Goal: Check status: Check status

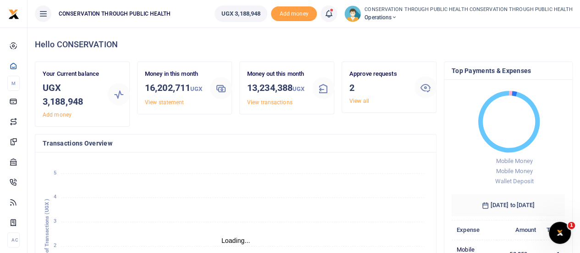
click at [397, 18] on icon at bounding box center [395, 17] width 6 height 6
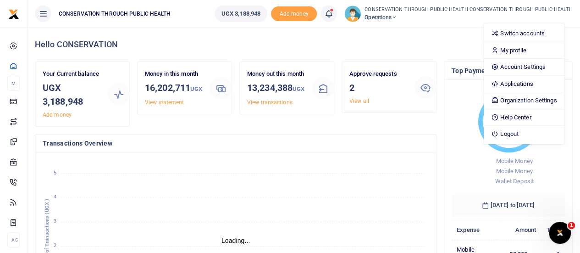
click at [397, 19] on icon at bounding box center [395, 17] width 6 height 6
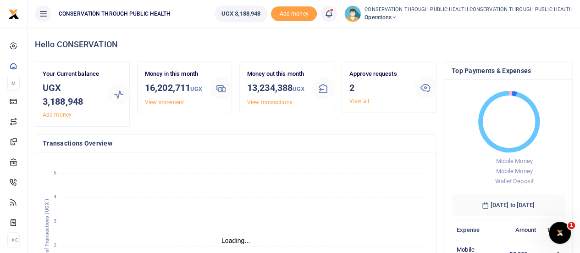
click at [397, 19] on icon at bounding box center [395, 17] width 6 height 6
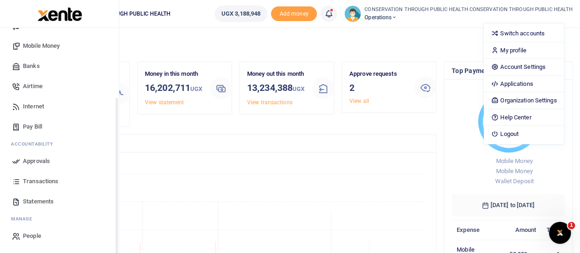
scroll to position [46, 0]
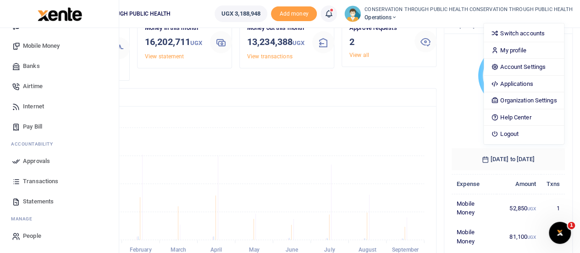
click at [33, 200] on span "Statements" at bounding box center [38, 201] width 31 height 9
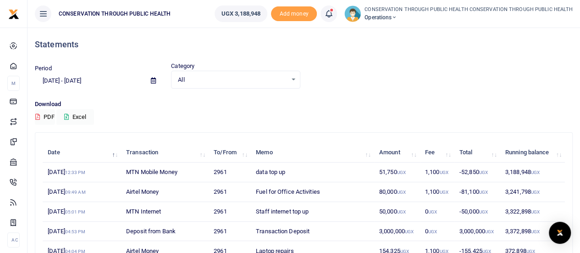
click at [56, 83] on input "08/26/2025 - 09/24/2025" at bounding box center [89, 81] width 109 height 16
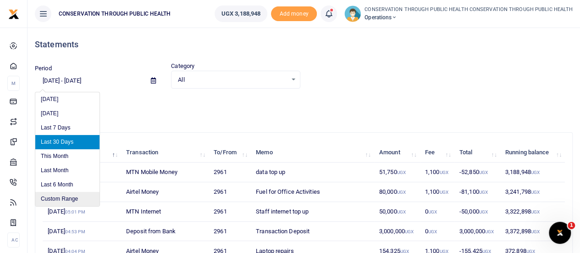
click at [72, 194] on li "Custom Range" at bounding box center [67, 199] width 64 height 14
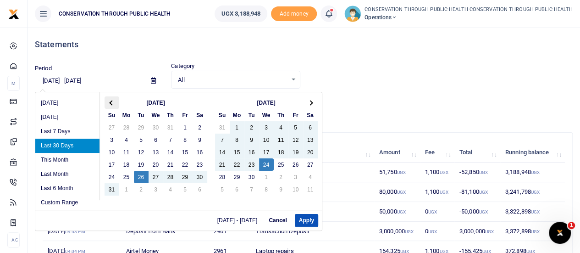
click at [115, 103] on th at bounding box center [112, 102] width 15 height 12
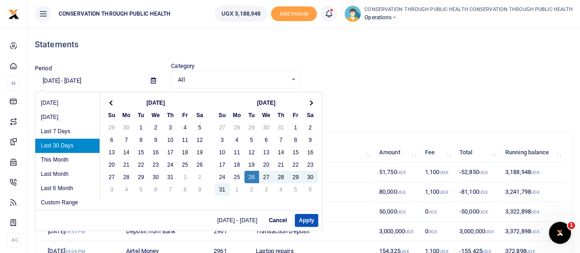
click at [115, 103] on th at bounding box center [112, 102] width 15 height 12
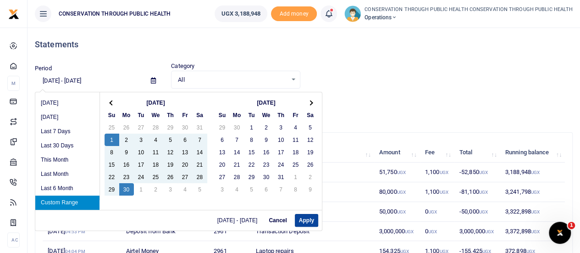
click at [304, 220] on button "Apply" at bounding box center [306, 220] width 23 height 13
type input "06/01/2025 - 06/30/2025"
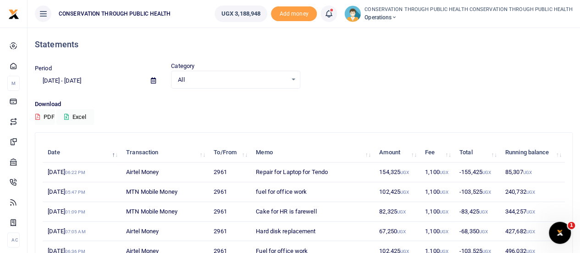
click at [397, 17] on icon at bounding box center [395, 17] width 6 height 6
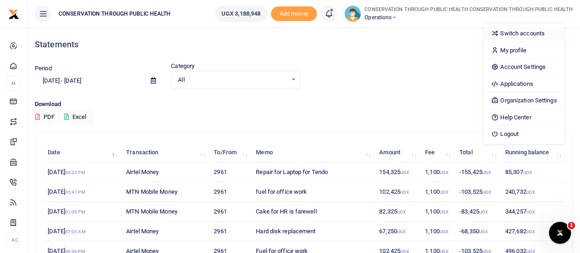
click at [514, 34] on link "Switch accounts" at bounding box center [524, 33] width 80 height 13
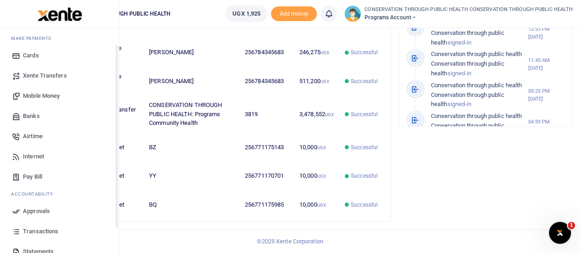
scroll to position [94, 0]
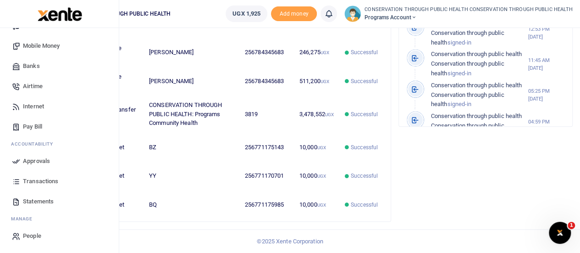
click at [41, 197] on span "Statements" at bounding box center [38, 201] width 31 height 9
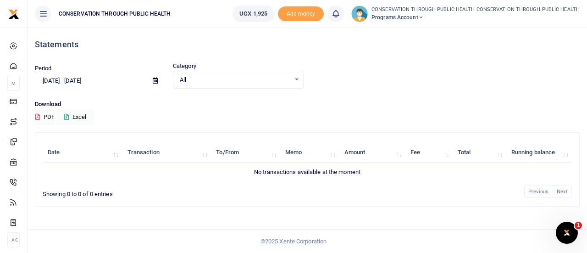
click at [156, 81] on icon at bounding box center [155, 81] width 5 height 6
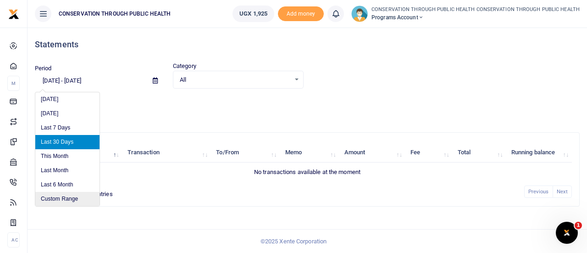
click at [72, 199] on li "Custom Range" at bounding box center [67, 199] width 64 height 14
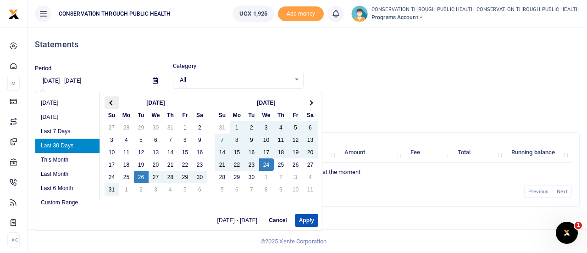
click at [111, 100] on span at bounding box center [111, 102] width 5 height 5
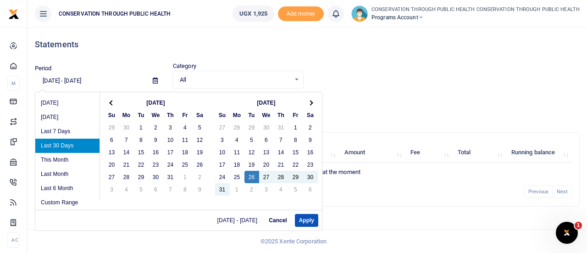
click at [111, 100] on span at bounding box center [111, 102] width 5 height 5
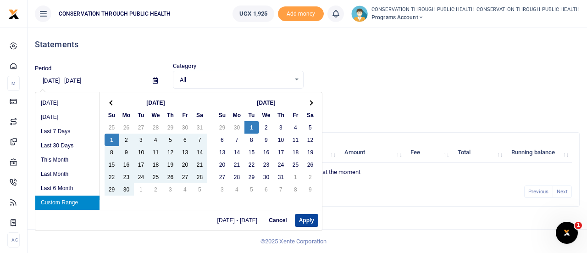
click at [307, 218] on button "Apply" at bounding box center [306, 220] width 23 height 13
type input "06/01/2025 - 07/01/2025"
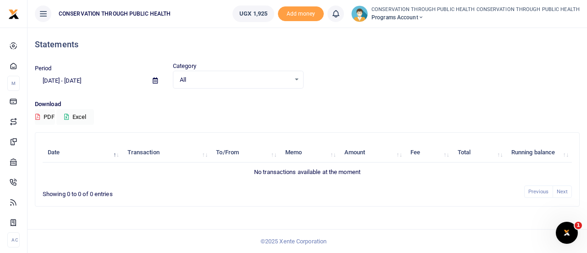
click at [298, 80] on div "All Select an option..." at bounding box center [238, 80] width 130 height 10
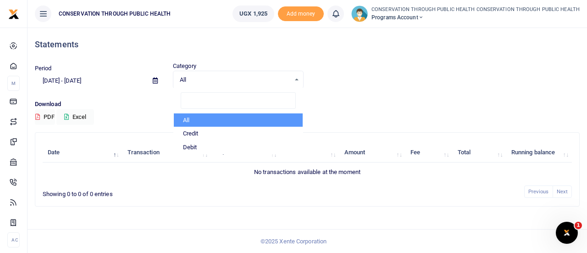
click at [298, 80] on div "All Select an option..." at bounding box center [238, 80] width 130 height 10
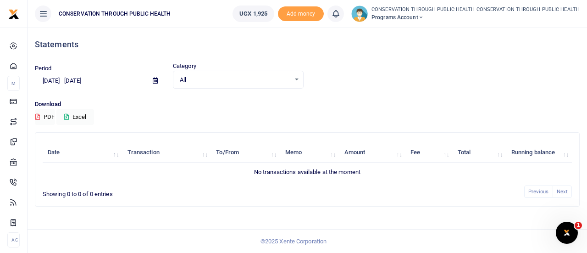
click at [155, 82] on icon at bounding box center [155, 81] width 5 height 6
click at [424, 17] on icon at bounding box center [421, 17] width 6 height 6
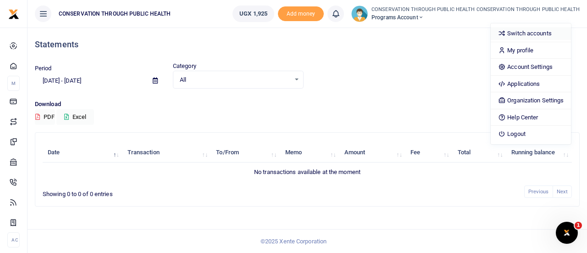
click at [516, 33] on link "Switch accounts" at bounding box center [531, 33] width 80 height 13
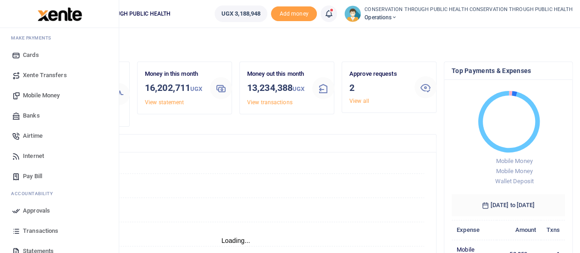
scroll to position [94, 0]
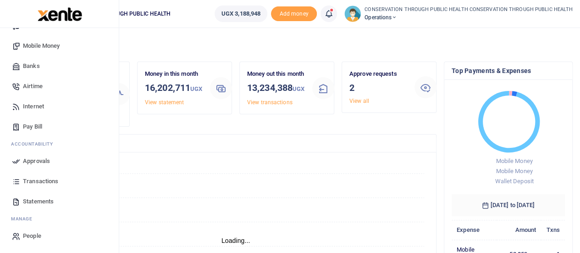
click at [40, 200] on span "Statements" at bounding box center [38, 201] width 31 height 9
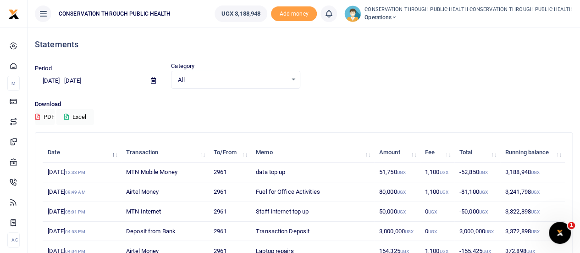
click at [153, 80] on div at bounding box center [290, 126] width 580 height 253
click at [153, 80] on icon at bounding box center [153, 81] width 5 height 6
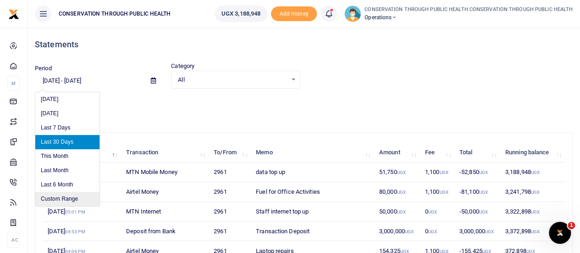
click at [63, 198] on li "Custom Range" at bounding box center [67, 199] width 64 height 14
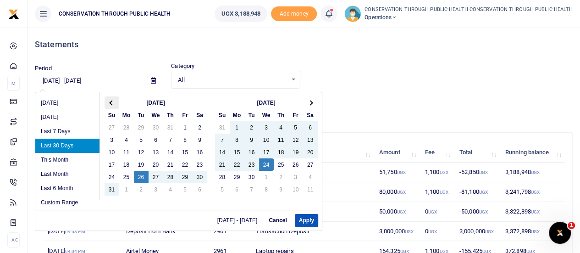
click at [111, 103] on span at bounding box center [111, 102] width 5 height 5
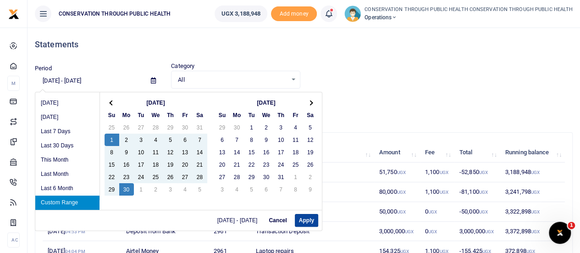
click at [300, 220] on button "Apply" at bounding box center [306, 220] width 23 height 13
type input "[DATE] - [DATE]"
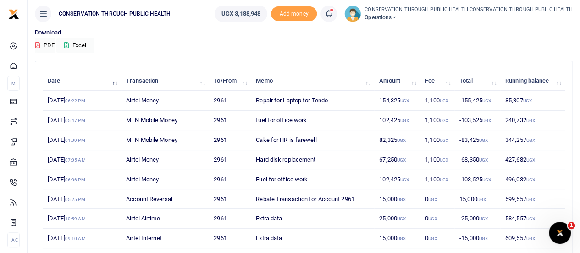
scroll to position [92, 0]
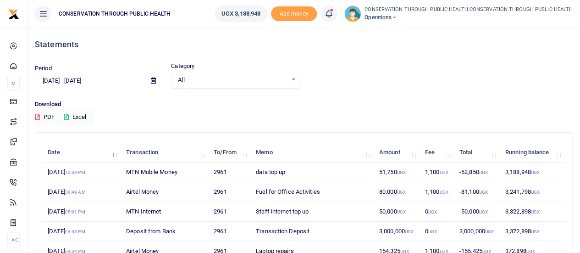
click at [152, 82] on icon at bounding box center [153, 81] width 5 height 6
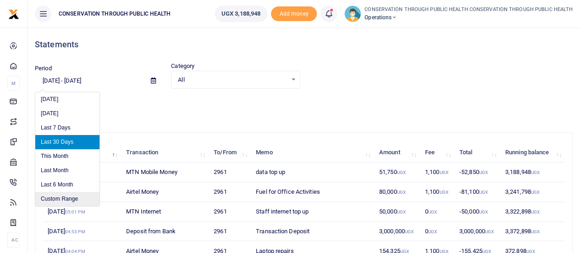
click at [66, 198] on li "Custom Range" at bounding box center [67, 199] width 64 height 14
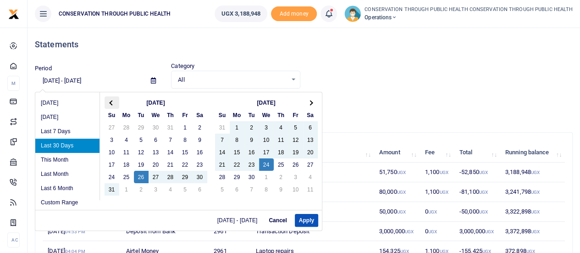
click at [111, 101] on span at bounding box center [111, 102] width 5 height 5
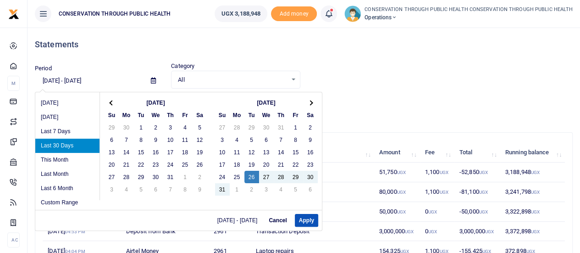
click at [111, 101] on span at bounding box center [111, 102] width 5 height 5
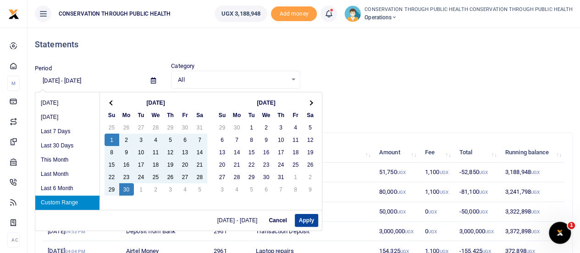
click at [300, 218] on button "Apply" at bounding box center [306, 220] width 23 height 13
type input "[DATE] - [DATE]"
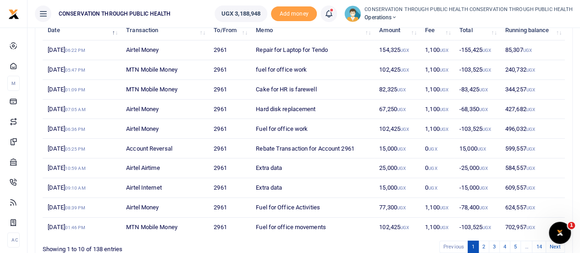
scroll to position [166, 0]
